Goal: Use online tool/utility

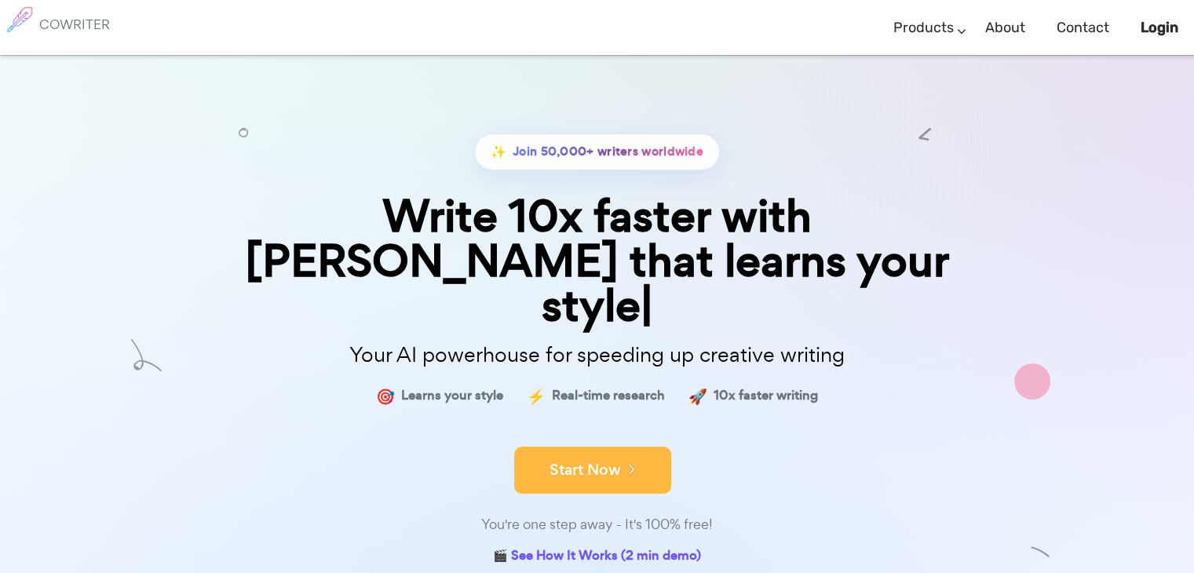
click at [574, 447] on button "Start Now" at bounding box center [592, 470] width 157 height 47
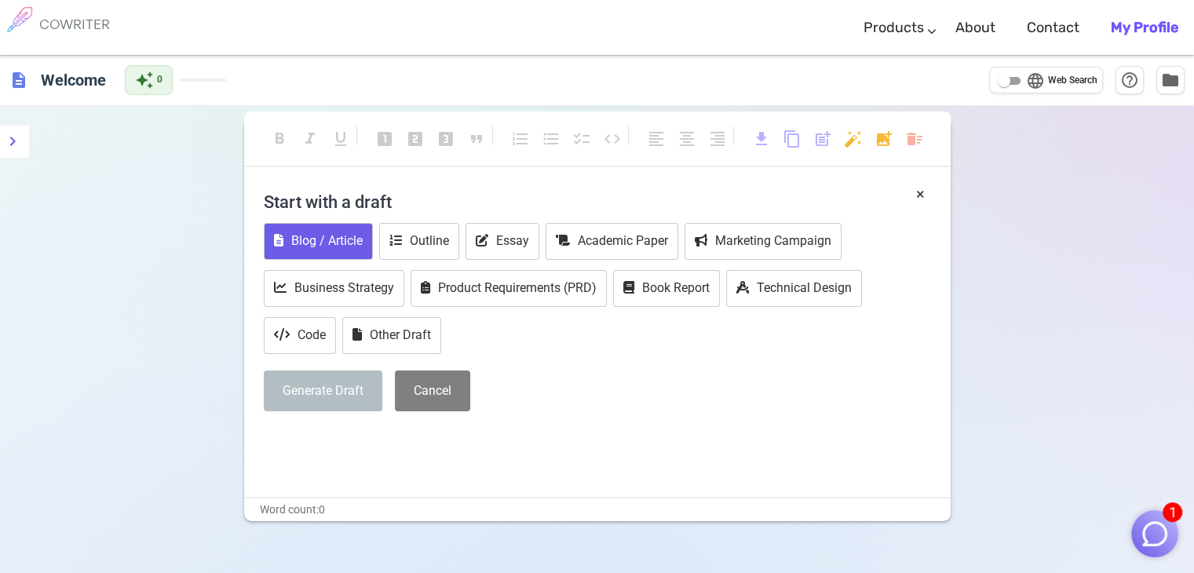
click at [338, 252] on button "Blog / Article" at bounding box center [318, 241] width 109 height 37
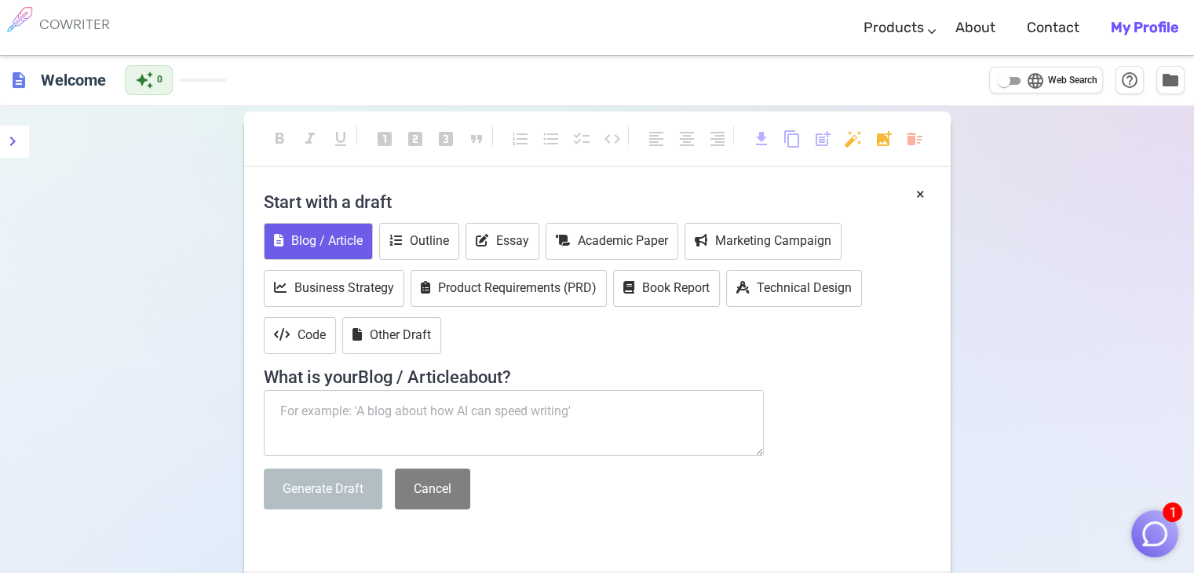
click at [354, 422] on textarea at bounding box center [514, 423] width 501 height 66
paste textarea "LORE Ips dol s ametco adipisc el Seddoei Tempor, i utlabo etdoloremag ali enima…"
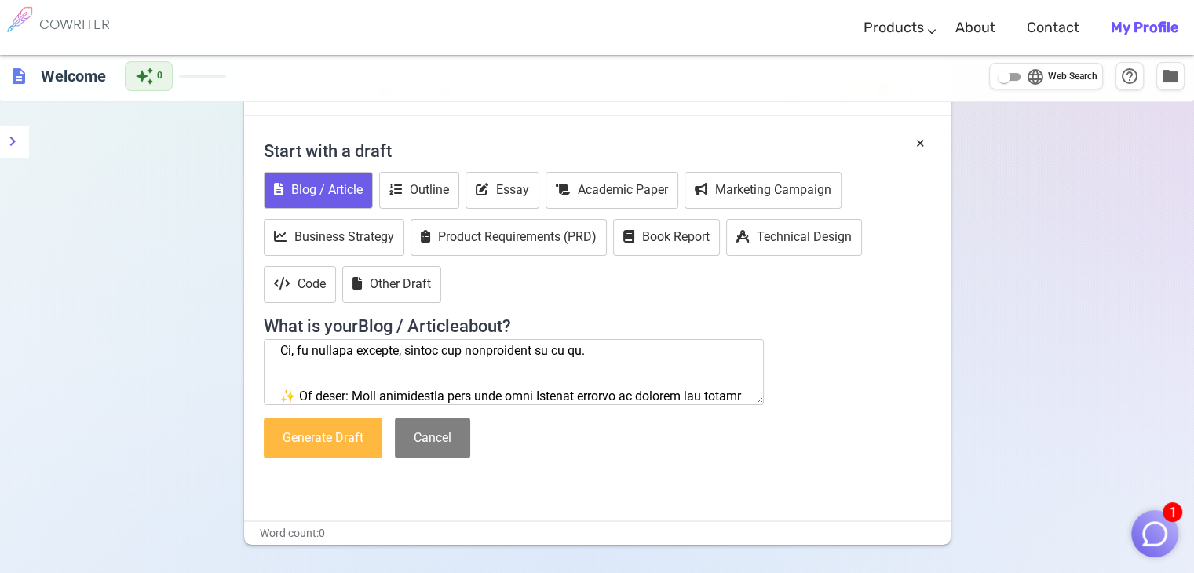
scroll to position [79, 0]
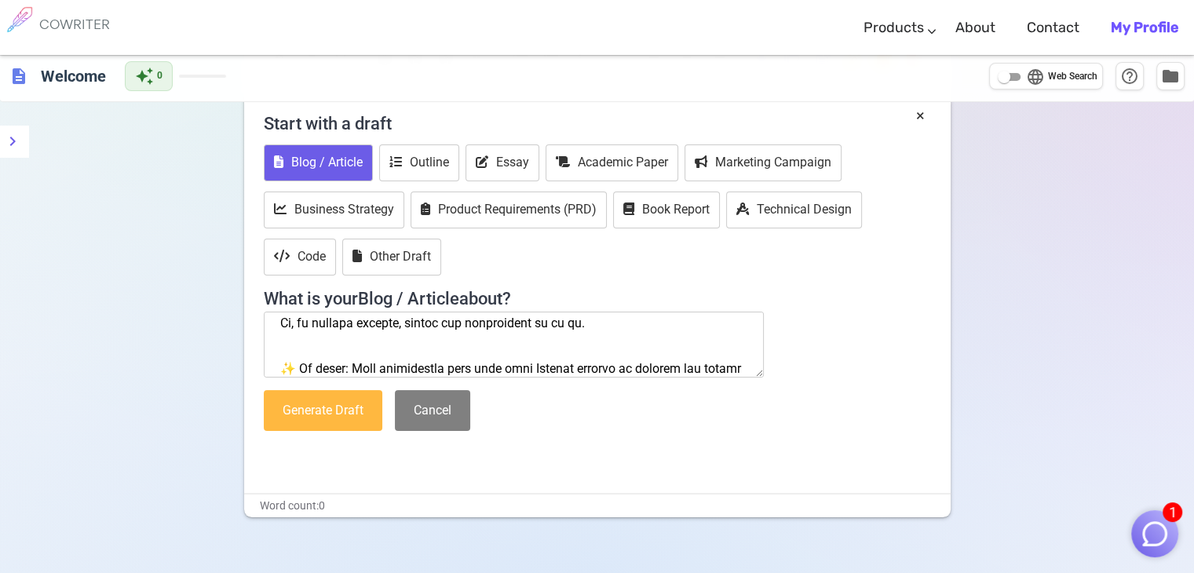
type textarea "LORE Ips dol s ametco adipisc el Seddoei Tempor, i utlabo etdoloremag ali enima…"
click at [345, 414] on button "Generate Draft" at bounding box center [323, 411] width 119 height 42
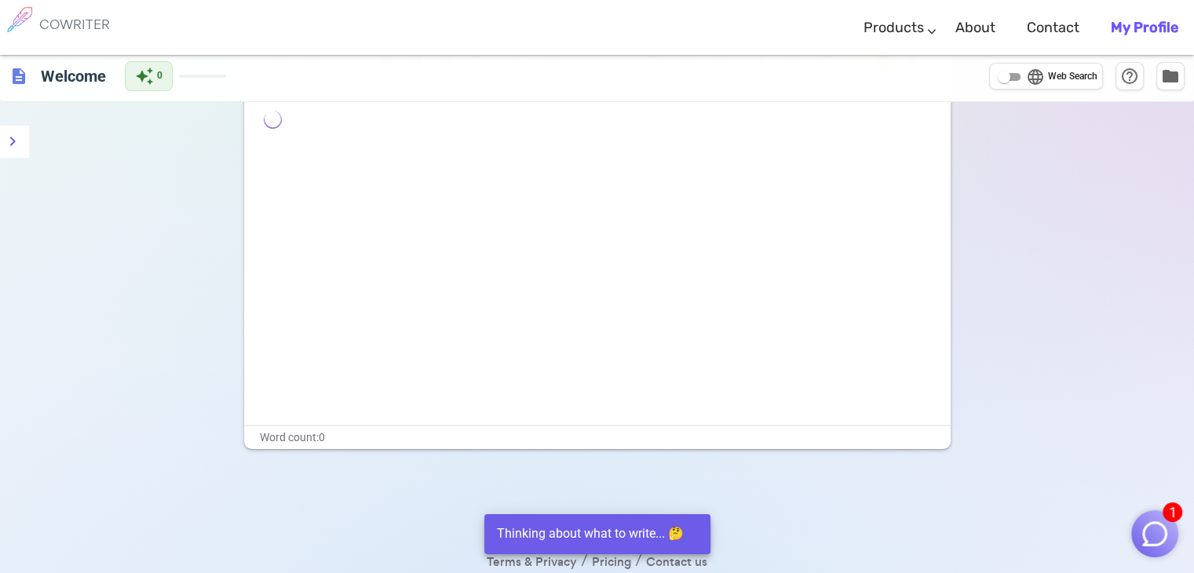
scroll to position [0, 0]
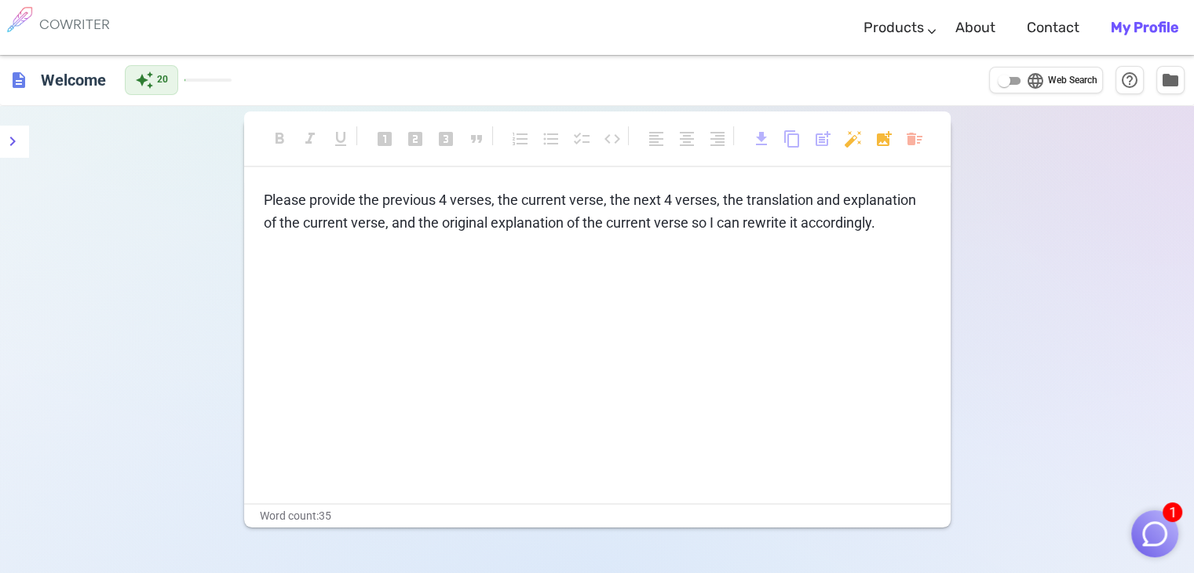
click at [351, 455] on div "Please provide the previous 4 verses, the current verse, the next 4 verses, the…" at bounding box center [597, 346] width 707 height 314
click at [348, 255] on div "Please provide the previous 4 verses, the current verse, the next 4 verses, the…" at bounding box center [597, 346] width 707 height 314
click at [349, 207] on span "Please provide the previous 4 verses, the current verse, the next 4 verses, the…" at bounding box center [592, 211] width 656 height 39
click at [197, 71] on div "auto_awesome 20" at bounding box center [178, 80] width 107 height 30
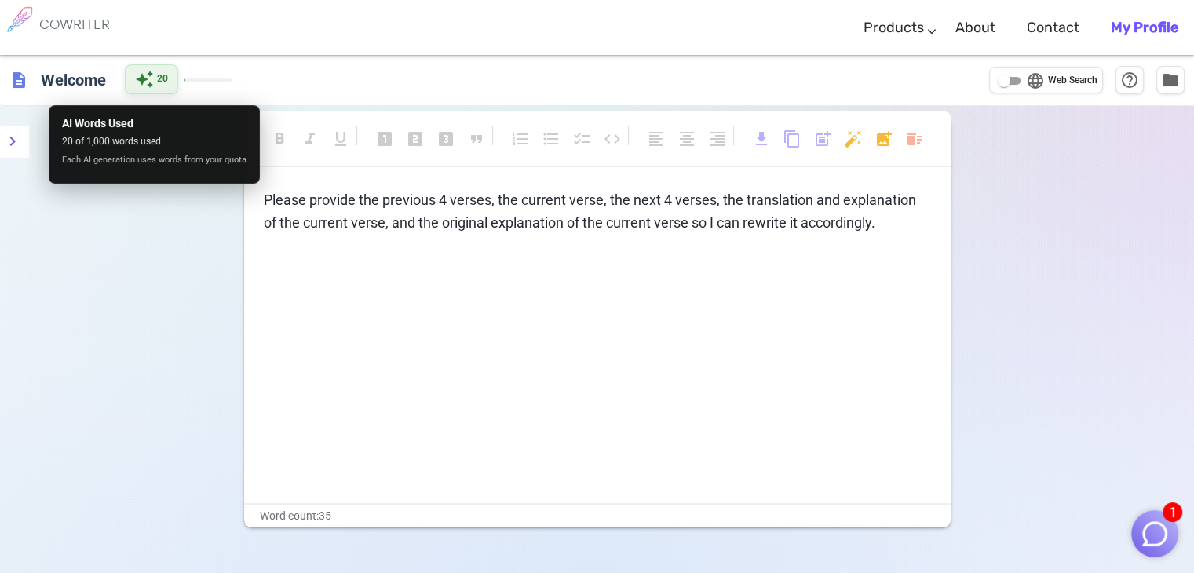
click at [159, 75] on span "20" at bounding box center [162, 79] width 11 height 16
